Goal: Transaction & Acquisition: Book appointment/travel/reservation

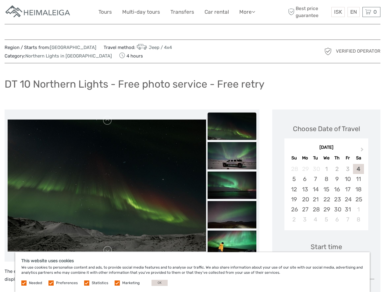
click at [246, 12] on link "More" at bounding box center [247, 12] width 16 height 9
click at [254, 12] on icon at bounding box center [253, 11] width 3 height 5
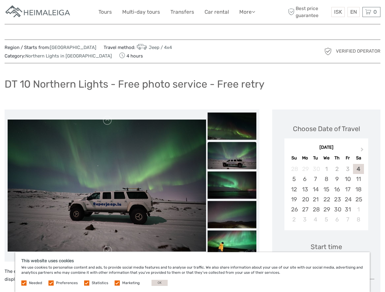
click at [338, 12] on span "ISK" at bounding box center [338, 12] width 8 height 6
click at [353, 12] on div "EN English Español Deutsch" at bounding box center [353, 12] width 12 height 10
click at [371, 12] on div "0 Items Total 0 ISK Checkout The shopping cart is empty." at bounding box center [371, 12] width 18 height 10
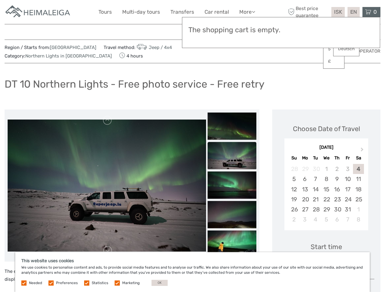
click at [107, 186] on img at bounding box center [107, 186] width 198 height 132
click at [108, 121] on link at bounding box center [108, 121] width 10 height 10
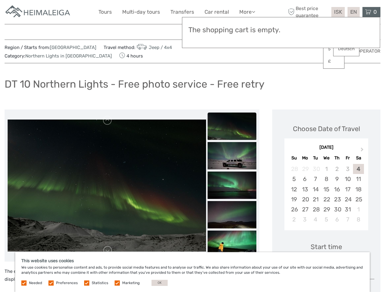
click at [108, 251] on link at bounding box center [108, 251] width 10 height 10
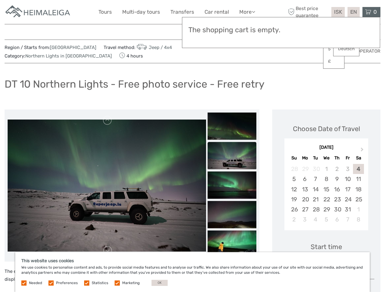
click at [232, 38] on div "Items Total 0 ISK Checkout The shopping cart is empty." at bounding box center [281, 32] width 198 height 31
